Goal: Task Accomplishment & Management: Manage account settings

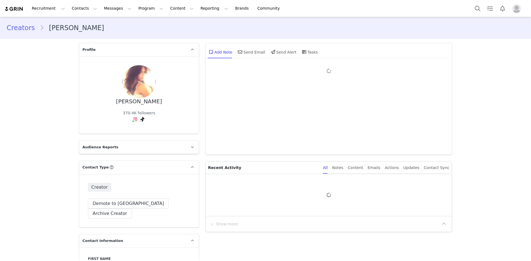
type input "+1 (United States)"
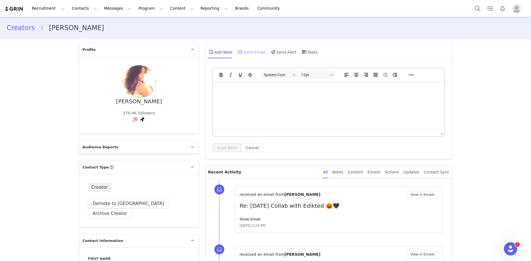
click at [252, 55] on div "Send Email" at bounding box center [251, 51] width 28 height 13
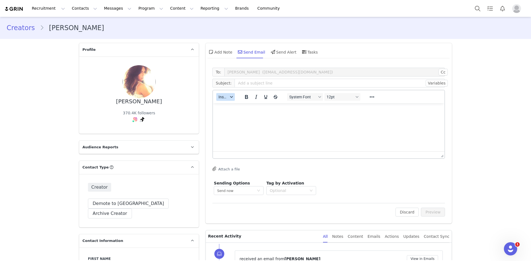
click at [223, 100] on button "Insert" at bounding box center [225, 97] width 19 height 8
click at [230, 105] on div "Insert Template" at bounding box center [244, 106] width 50 height 7
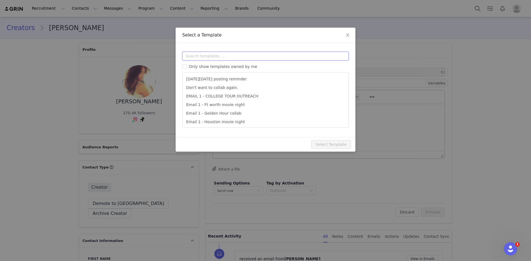
click at [225, 58] on input "text" at bounding box center [265, 56] width 166 height 9
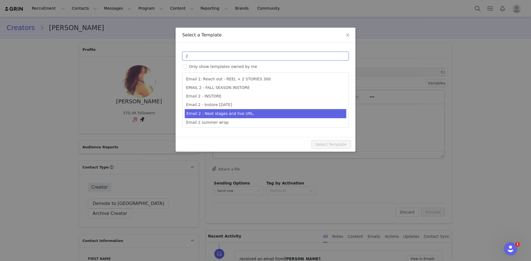
type input "2"
type input "Collab with Edikted"
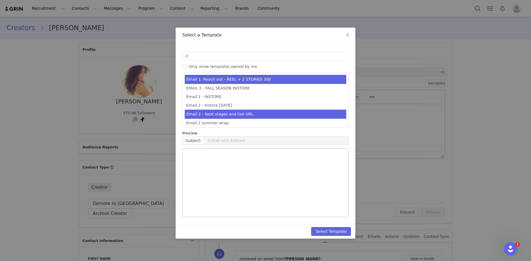
click at [234, 110] on li "Email 2 - Next stages and live URL." at bounding box center [266, 114] width 162 height 9
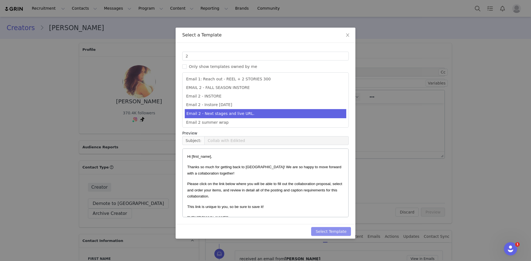
click at [332, 227] on button "Select Template" at bounding box center [331, 231] width 40 height 9
type input "Collab with Edikted"
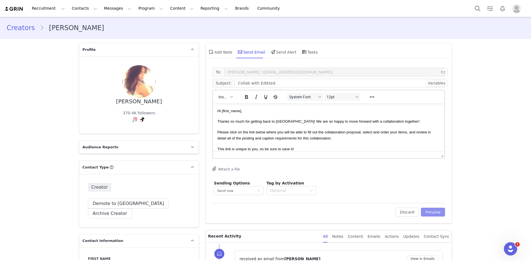
click at [437, 216] on button "Preview" at bounding box center [433, 212] width 24 height 9
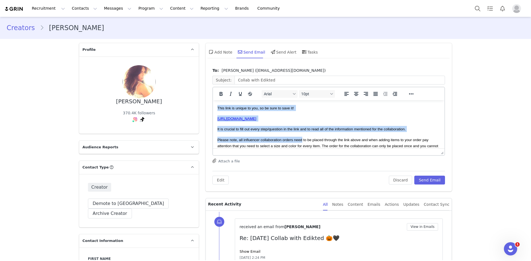
scroll to position [131, 0]
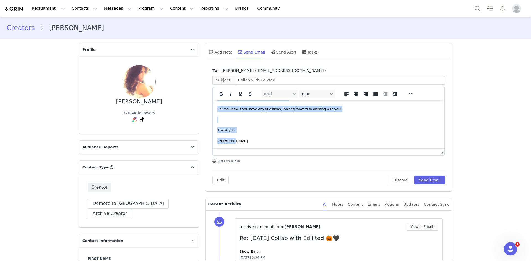
drag, startPoint x: 217, startPoint y: 108, endPoint x: 337, endPoint y: 191, distance: 145.8
click at [337, 149] on html "Hi Jules, Thanks so much for getting back to us! We are so happy to move forwar…" at bounding box center [328, 60] width 231 height 178
copy body "Hi Jules, Thanks so much for getting back to us! We are so happy to move forwar…"
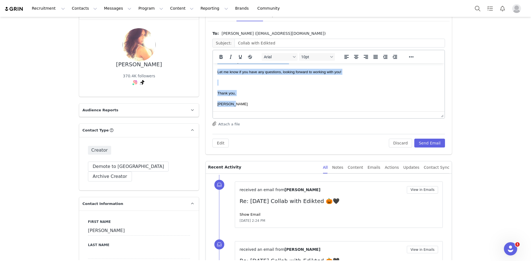
scroll to position [111, 0]
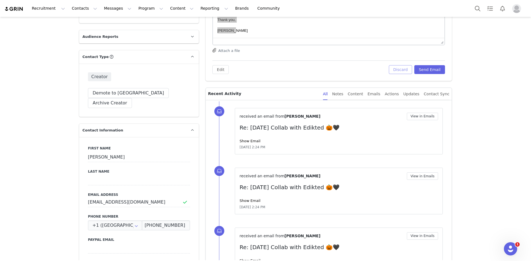
click at [399, 68] on button "Discard" at bounding box center [401, 69] width 24 height 9
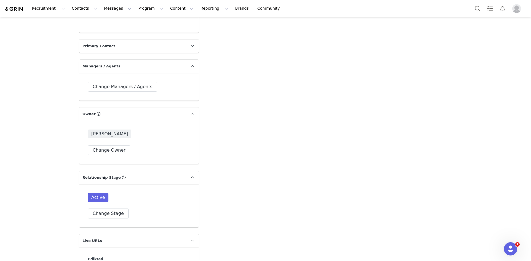
scroll to position [1245, 0]
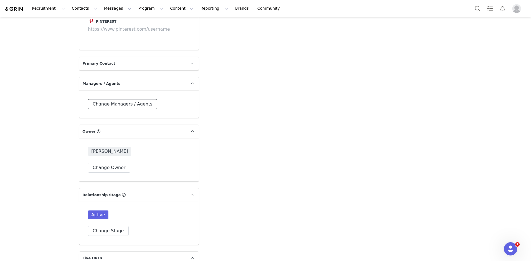
click at [119, 99] on button "Change Managers / Agents" at bounding box center [122, 104] width 69 height 10
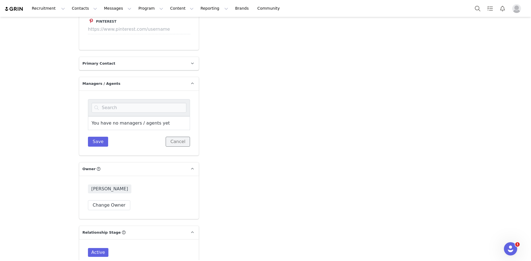
click at [179, 137] on button "Cancel" at bounding box center [178, 142] width 24 height 10
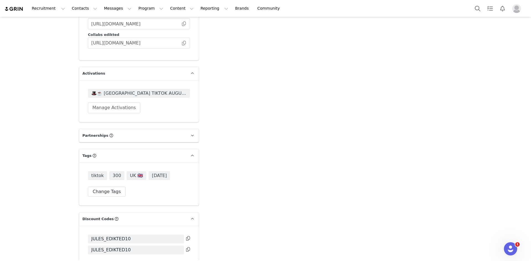
scroll to position [1478, 0]
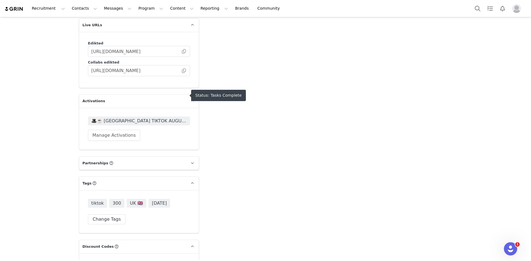
click at [145, 118] on span "🎩☕️ [GEOGRAPHIC_DATA] TIKTOK AUGUST + SEPTEMBER 🎩☕️ 2025" at bounding box center [138, 121] width 95 height 7
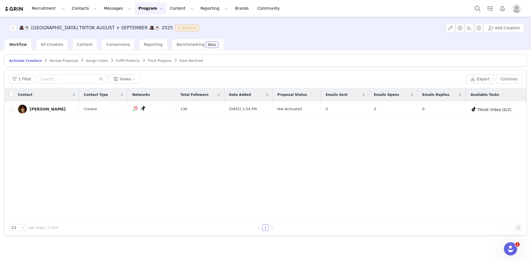
click at [60, 58] on article "Activate Creators Review Proposals Assign Codes Fulfill Products Track Progress…" at bounding box center [265, 60] width 522 height 12
click at [62, 61] on span "Review Proposals" at bounding box center [64, 61] width 29 height 4
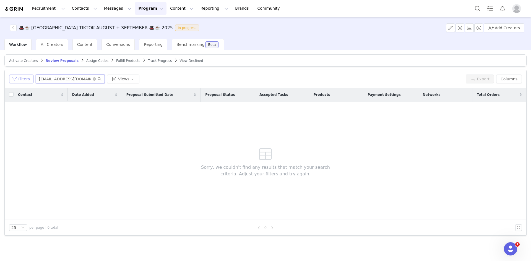
drag, startPoint x: 76, startPoint y: 81, endPoint x: 23, endPoint y: 82, distance: 52.8
click at [23, 82] on div "Filters vlottie45@gmail.com Views" at bounding box center [236, 79] width 454 height 9
paste input "Hi Jules, Thanks so much for getting back to us! We are so happy to move forwar…"
type input "Hi Jules, Thanks so much for getting back to us! We are so happy to move forwar…"
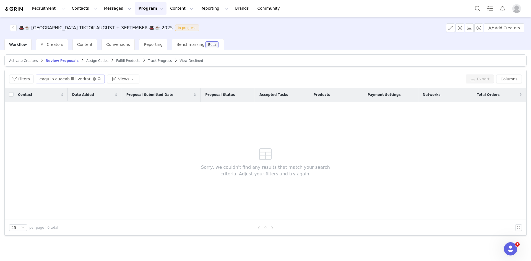
click at [93, 79] on icon "icon: close-circle" at bounding box center [94, 78] width 3 height 3
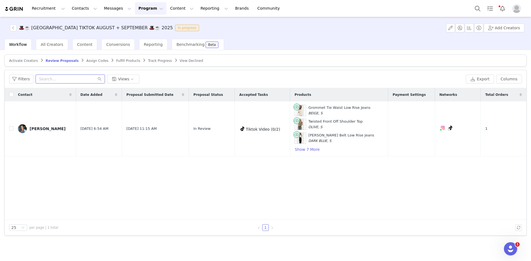
click at [52, 78] on input "text" at bounding box center [70, 79] width 69 height 9
paste input "julerhodes25@gmail.com"
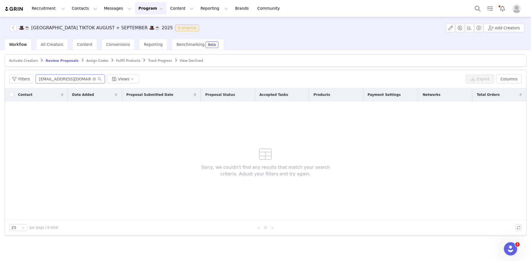
type input "julerhodes25@gmail.com"
click at [116, 60] on span "Fulfill Products" at bounding box center [128, 61] width 24 height 4
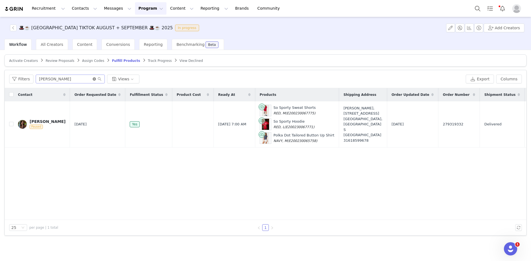
click at [93, 79] on icon "icon: close-circle" at bounding box center [94, 78] width 3 height 3
click at [78, 79] on input "text" at bounding box center [70, 79] width 69 height 9
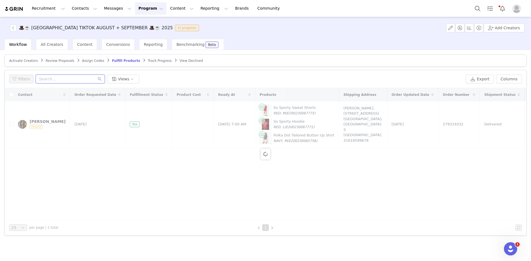
paste input "julerhodes25@gmail.com"
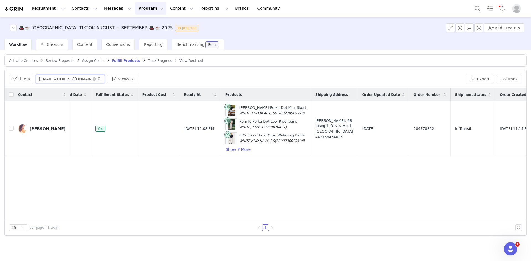
scroll to position [0, 33]
type input "julerhodes25@gmail.com"
click at [227, 151] on button "Show 7 More" at bounding box center [239, 149] width 25 height 7
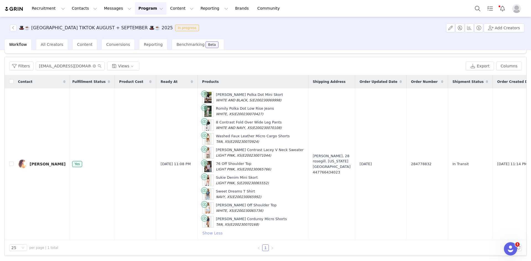
scroll to position [0, 62]
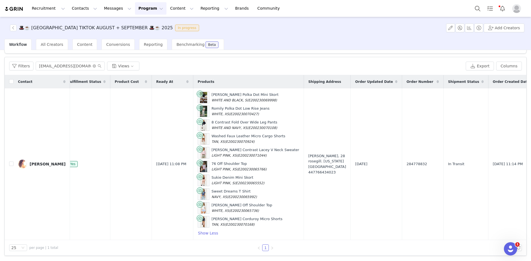
drag, startPoint x: 239, startPoint y: 240, endPoint x: 233, endPoint y: 240, distance: 5.3
click at [233, 240] on div "25 per page | 1 total 1" at bounding box center [266, 247] width 522 height 15
drag, startPoint x: 365, startPoint y: 161, endPoint x: 324, endPoint y: 164, distance: 41.0
click at [324, 164] on tr "Jules Sep 9, 2025 Yes Sep 9, 2025 11:08 PM Noreen Polka Dot Mini Skort WHITE AN…" at bounding box center [303, 164] width 720 height 152
copy tr "284778832"
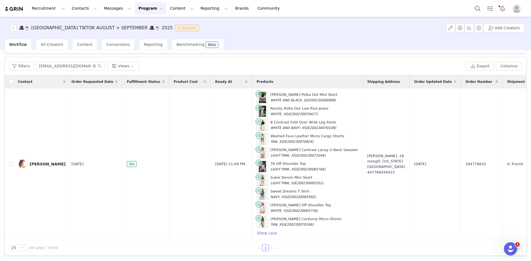
scroll to position [0, 0]
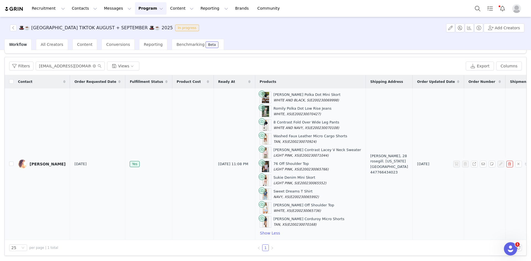
click at [413, 205] on td "Sep 9, 2025" at bounding box center [438, 164] width 51 height 152
click at [77, 43] on span "Content" at bounding box center [84, 44] width 15 height 4
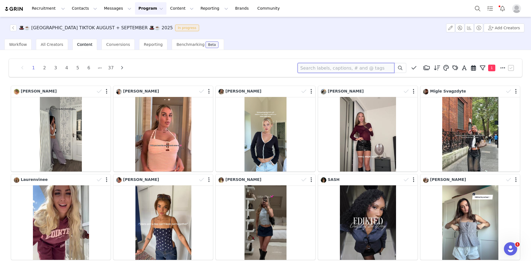
click at [341, 68] on input at bounding box center [346, 68] width 97 height 10
paste input "284778832"
type input "2"
type input "jules rhodes"
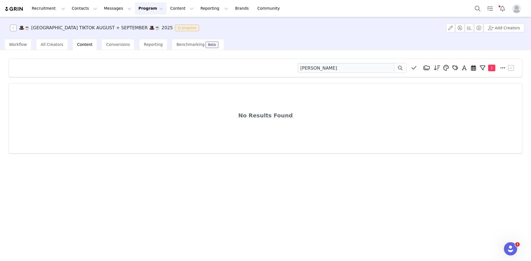
click at [11, 26] on button "button" at bounding box center [13, 28] width 7 height 7
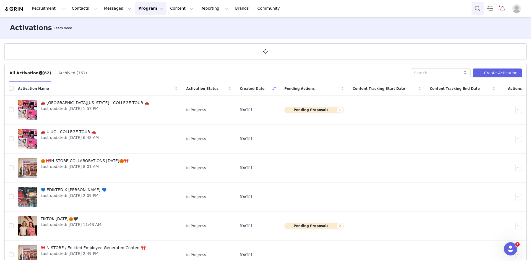
click at [480, 7] on button "Search" at bounding box center [478, 8] width 12 height 12
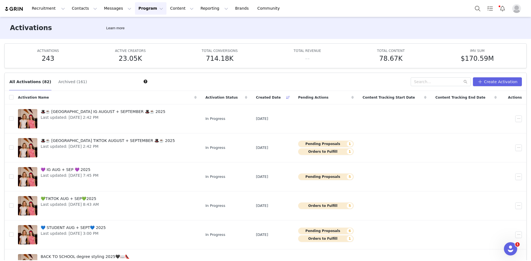
scroll to position [43, 0]
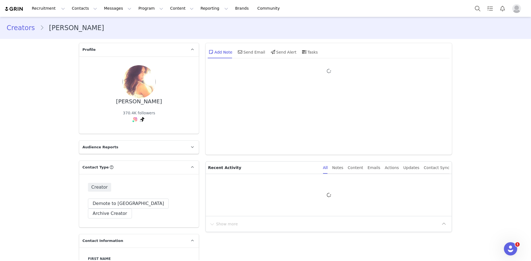
type input "+1 ([GEOGRAPHIC_DATA])"
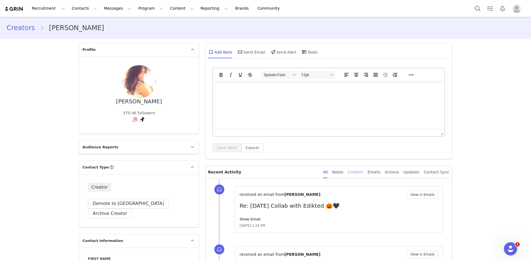
click at [363, 170] on div "Content" at bounding box center [355, 172] width 15 height 12
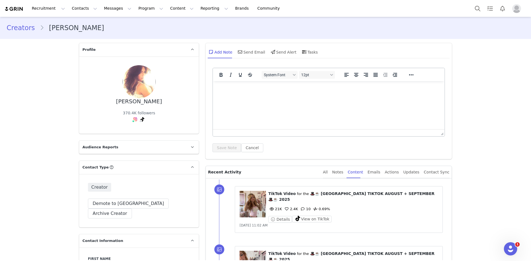
scroll to position [55, 0]
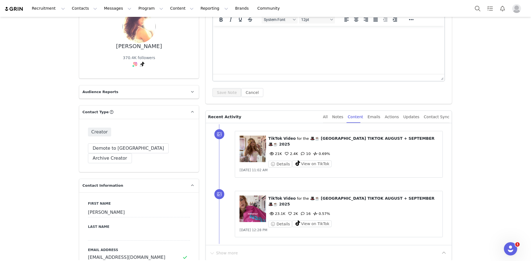
click at [255, 152] on figure at bounding box center [252, 149] width 27 height 27
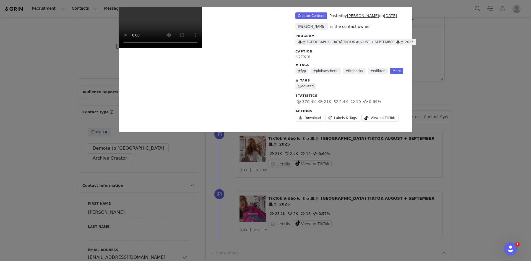
click at [444, 56] on div "Unlabeled Creator Content Posted by [PERSON_NAME] on [DATE] [PERSON_NAME] is th…" at bounding box center [265, 130] width 531 height 261
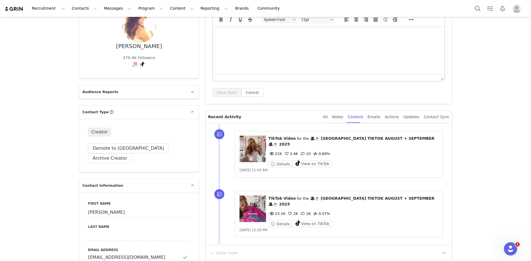
click at [251, 144] on figure at bounding box center [252, 149] width 27 height 27
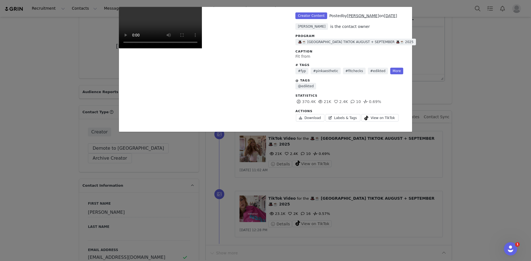
click at [473, 35] on div "Unlabeled Creator Content Posted by [PERSON_NAME] on [DATE] [PERSON_NAME] is th…" at bounding box center [265, 130] width 531 height 261
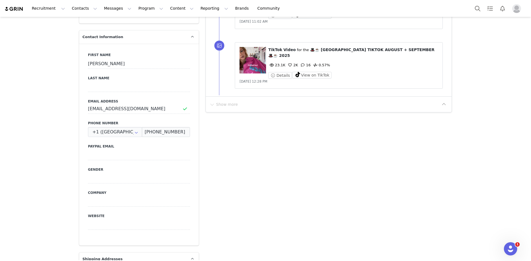
scroll to position [249, 0]
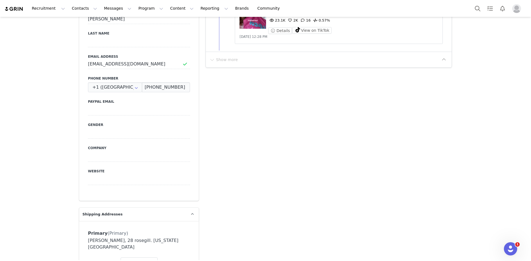
drag, startPoint x: 146, startPoint y: 160, endPoint x: 268, endPoint y: 252, distance: 152.6
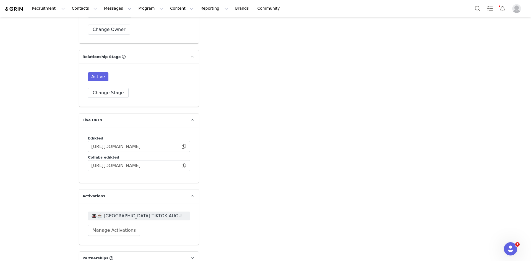
scroll to position [1466, 0]
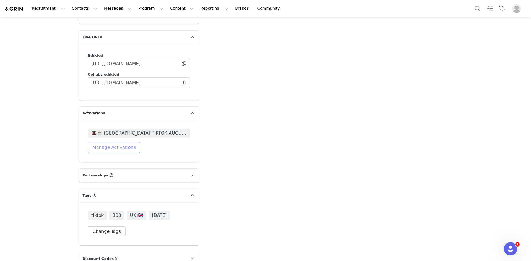
click at [97, 142] on button "Manage Activations" at bounding box center [114, 147] width 52 height 11
click at [99, 144] on div "Select Activation" at bounding box center [97, 144] width 54 height 8
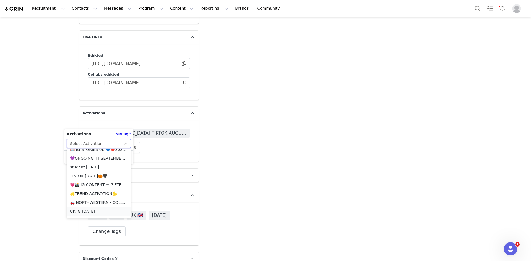
scroll to position [28, 0]
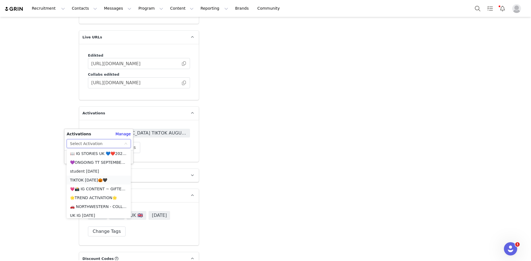
click at [101, 178] on li "TIKTOK [DATE]🎃🖤" at bounding box center [99, 180] width 64 height 9
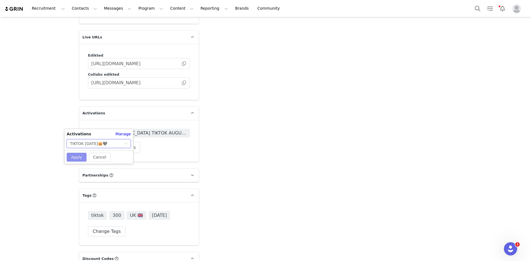
click at [75, 155] on button "Apply" at bounding box center [77, 157] width 20 height 9
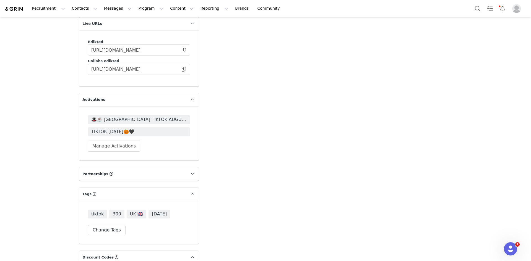
scroll to position [1462, 0]
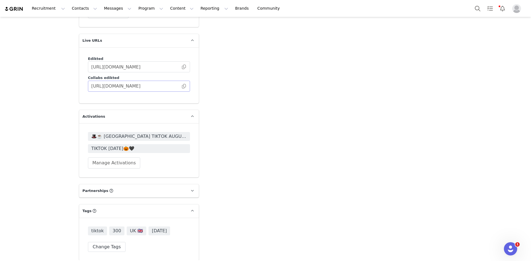
click at [183, 86] on span at bounding box center [184, 86] width 6 height 0
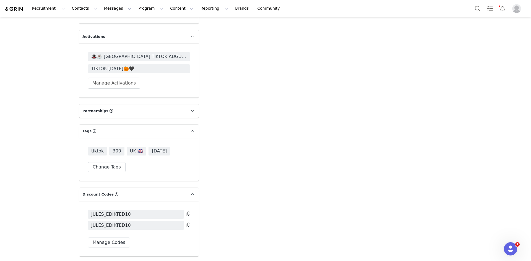
scroll to position [1545, 0]
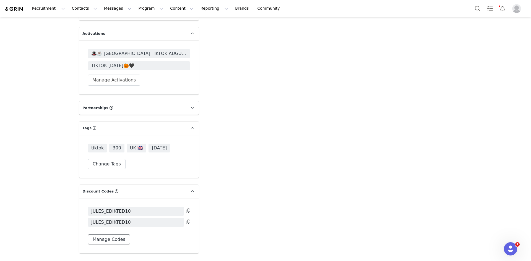
click at [118, 235] on button "Manage Codes" at bounding box center [109, 240] width 42 height 10
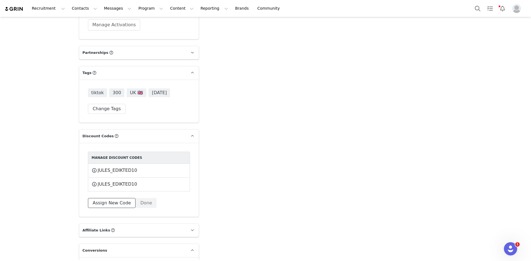
click at [105, 198] on button "Assign New Code" at bounding box center [112, 203] width 48 height 10
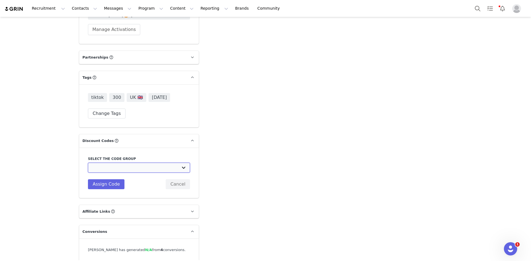
click at [120, 163] on select "Edikted UK: NEW TIKTOK ❤️ Edikted UK: NEW IG ❤️ Edikted: Students + IG Edikted:…" at bounding box center [139, 168] width 102 height 10
select select "10009859"
click at [88, 163] on select "Edikted UK: NEW TIKTOK ❤️ Edikted UK: NEW IG ❤️ Edikted: Students + IG Edikted:…" at bounding box center [139, 168] width 102 height 10
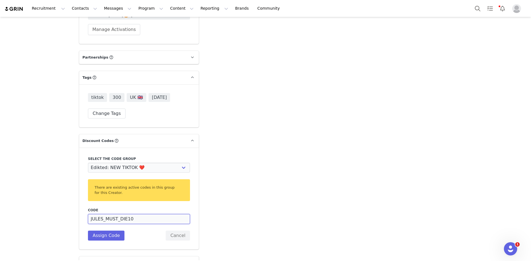
click at [128, 214] on input "JULES_MUST_DIE10" at bounding box center [139, 219] width 102 height 10
type input "JULESSS10"
click at [109, 231] on button "Assign Code" at bounding box center [106, 236] width 37 height 10
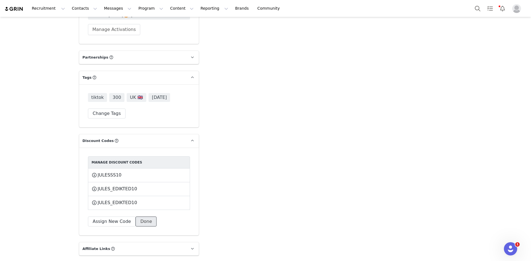
click at [136, 217] on button "Done" at bounding box center [146, 222] width 21 height 10
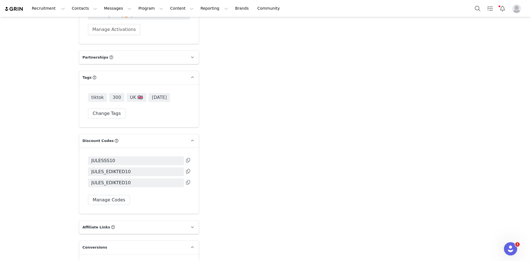
click at [186, 158] on icon at bounding box center [188, 160] width 4 height 4
click at [476, 9] on button "Search" at bounding box center [478, 8] width 12 height 12
